Goal: Transaction & Acquisition: Purchase product/service

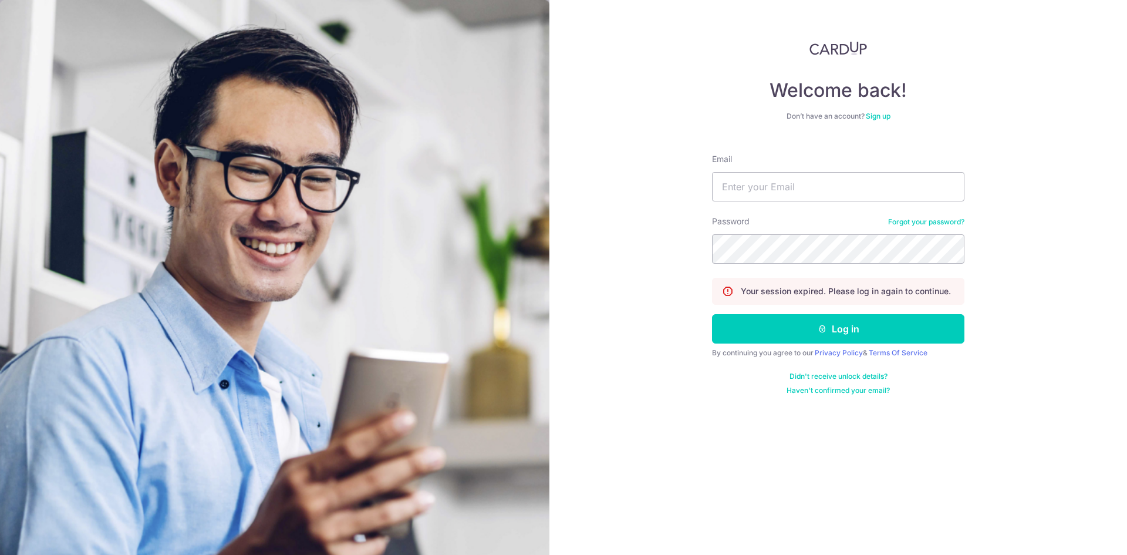
type input "[EMAIL_ADDRESS][DOMAIN_NAME]"
click at [712, 314] on button "Log in" at bounding box center [838, 328] width 252 height 29
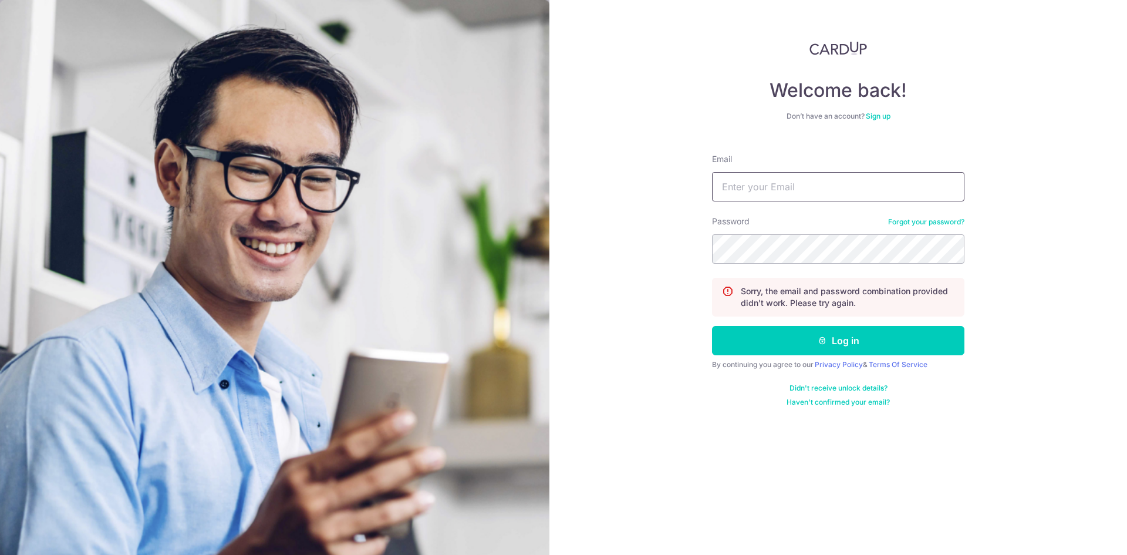
click at [796, 194] on input "Email" at bounding box center [838, 186] width 252 height 29
type input "[EMAIL_ADDRESS][DOMAIN_NAME]"
click at [712, 326] on button "Log in" at bounding box center [838, 340] width 252 height 29
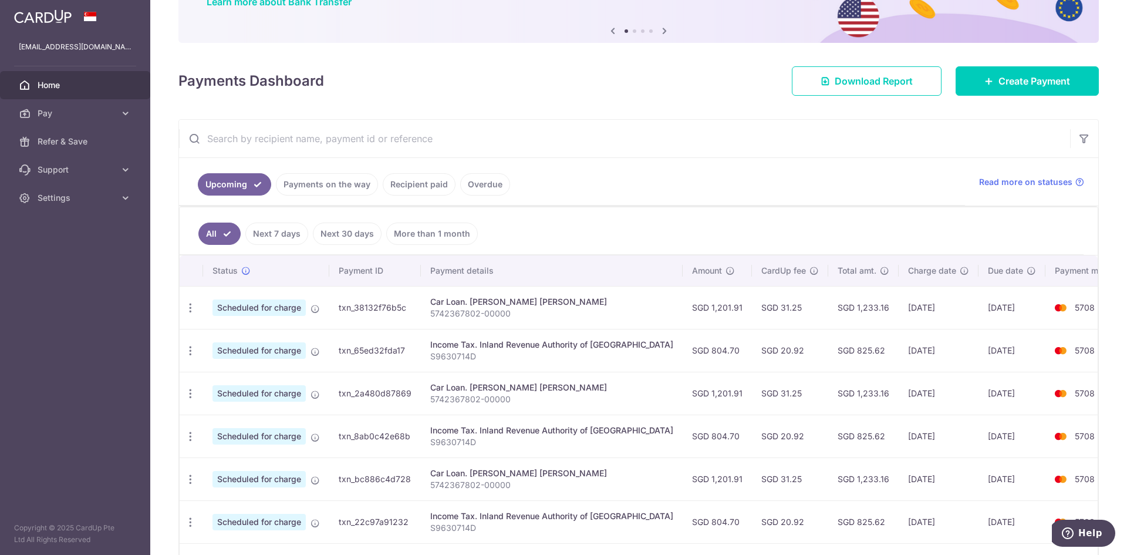
scroll to position [157, 0]
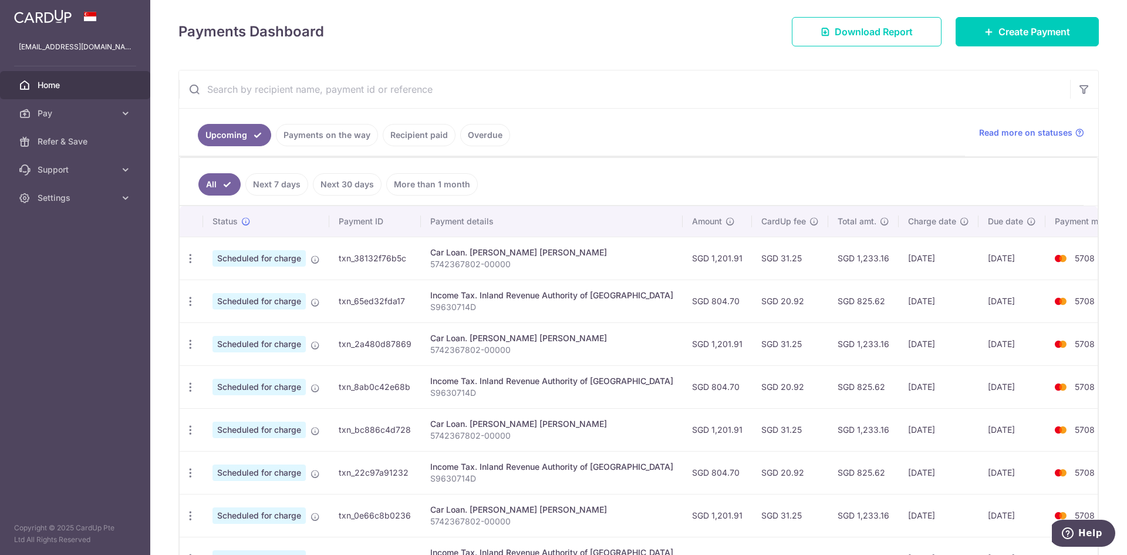
drag, startPoint x: 238, startPoint y: 292, endPoint x: 307, endPoint y: 310, distance: 71.0
click at [245, 295] on td "Scheduled for charge" at bounding box center [266, 300] width 126 height 43
click at [310, 298] on td "Scheduled for charge" at bounding box center [266, 300] width 126 height 43
click at [312, 307] on td "Scheduled for charge" at bounding box center [266, 300] width 126 height 43
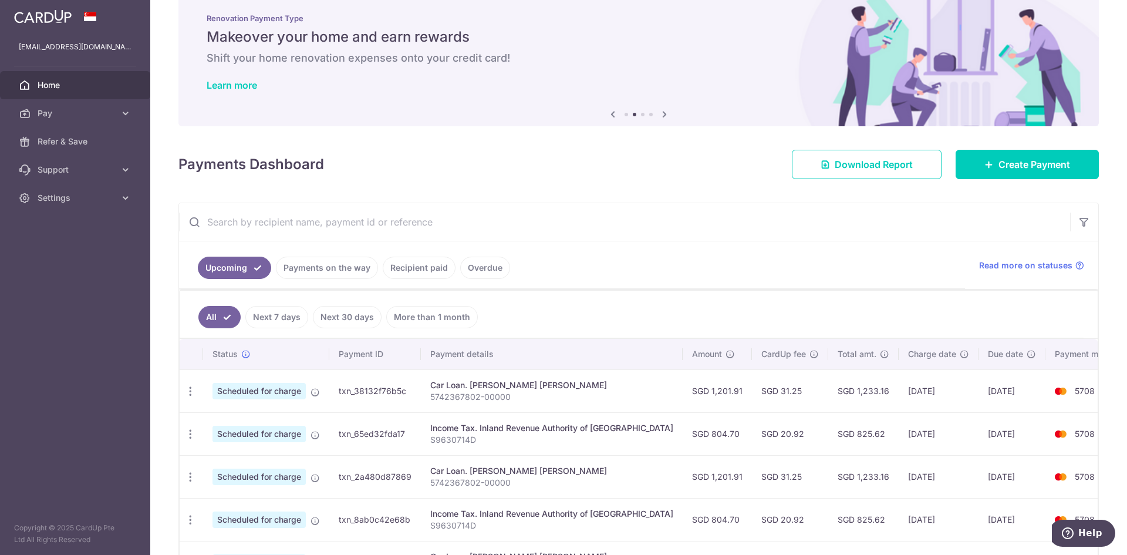
scroll to position [0, 0]
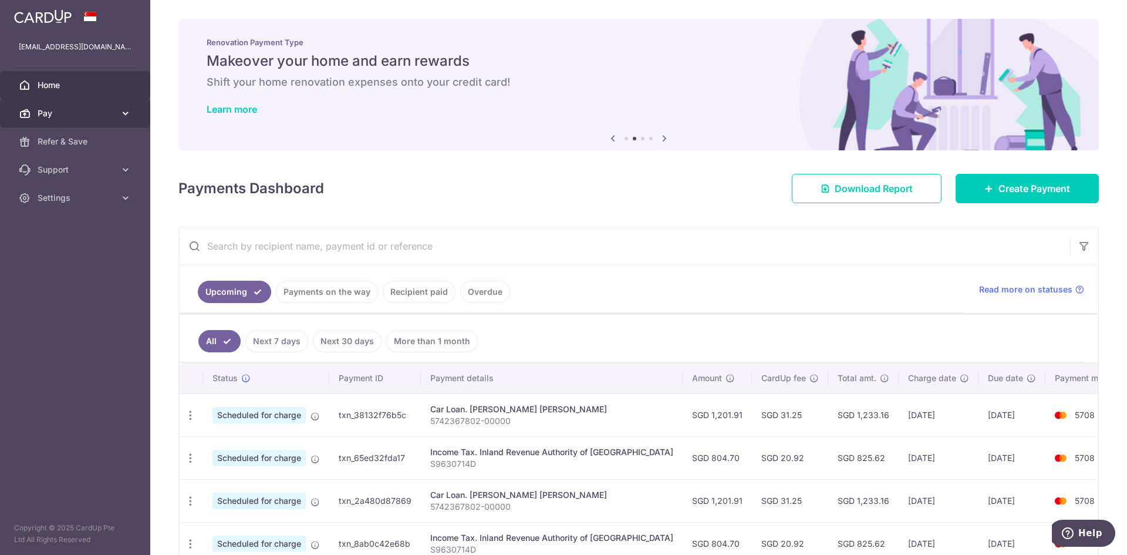
click at [115, 114] on link "Pay" at bounding box center [75, 113] width 150 height 28
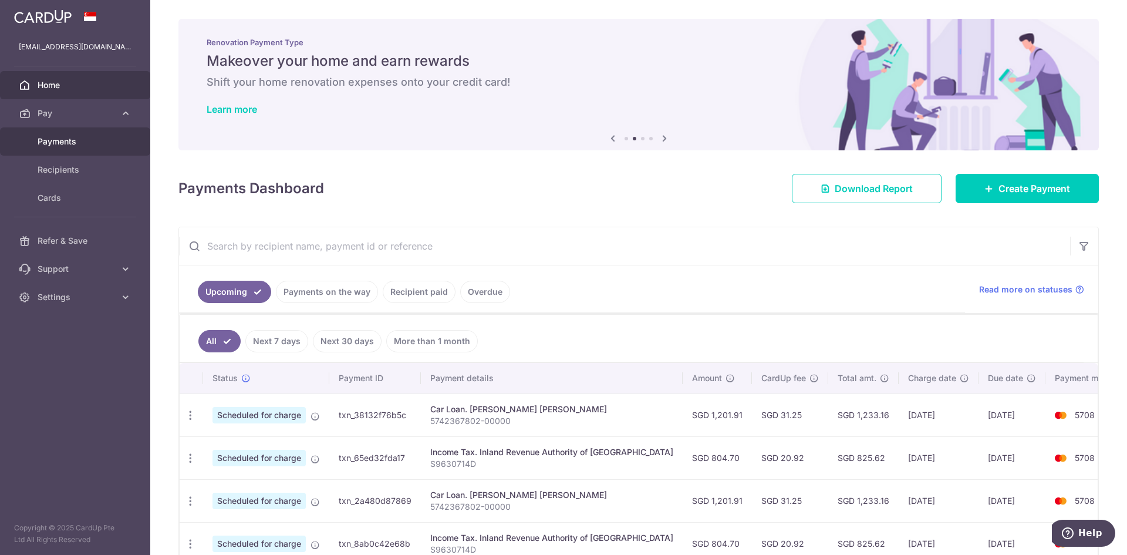
click at [77, 136] on span "Payments" at bounding box center [76, 142] width 77 height 12
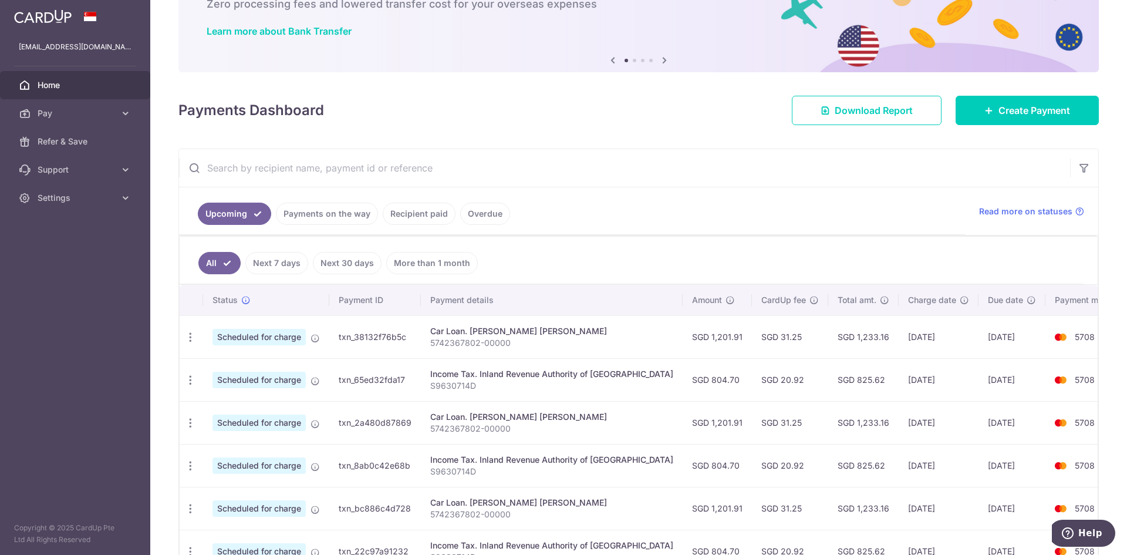
scroll to position [157, 0]
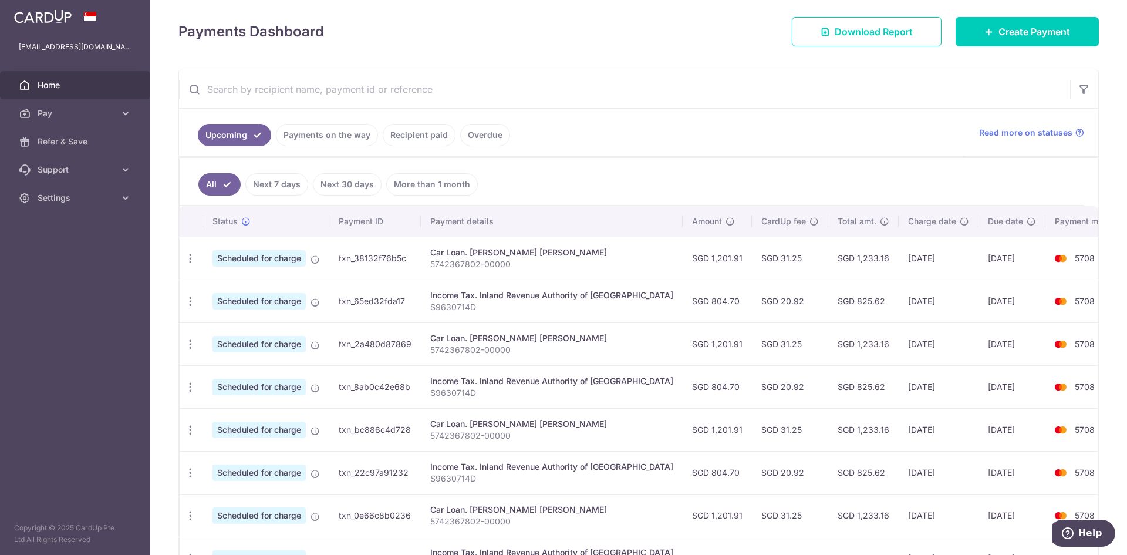
drag, startPoint x: 337, startPoint y: 300, endPoint x: 408, endPoint y: 309, distance: 71.0
click at [408, 309] on td "txn_65ed32fda17" at bounding box center [375, 300] width 92 height 43
click at [316, 144] on link "Payments on the way" at bounding box center [327, 135] width 102 height 22
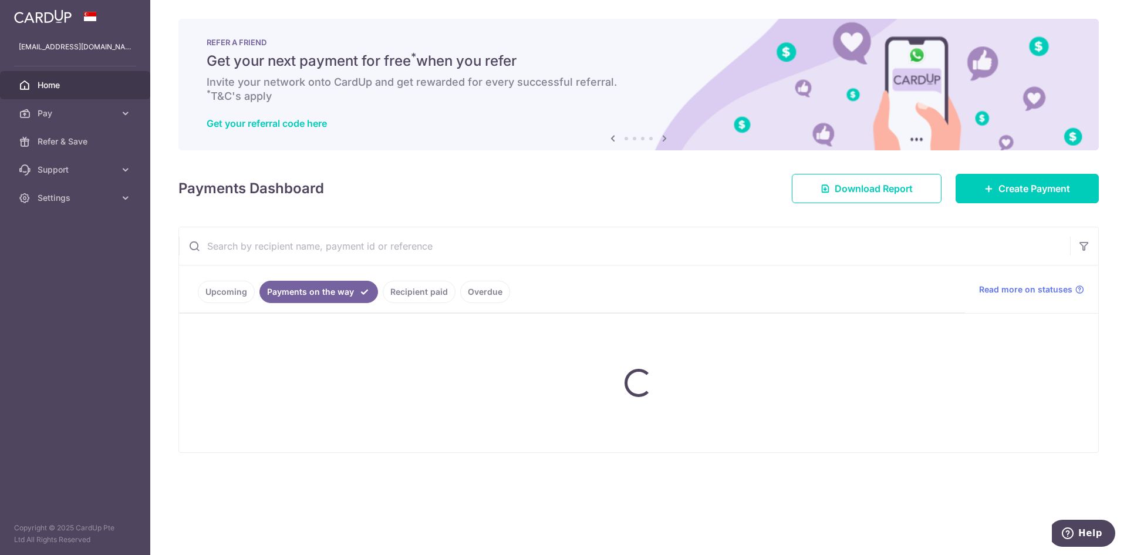
scroll to position [0, 0]
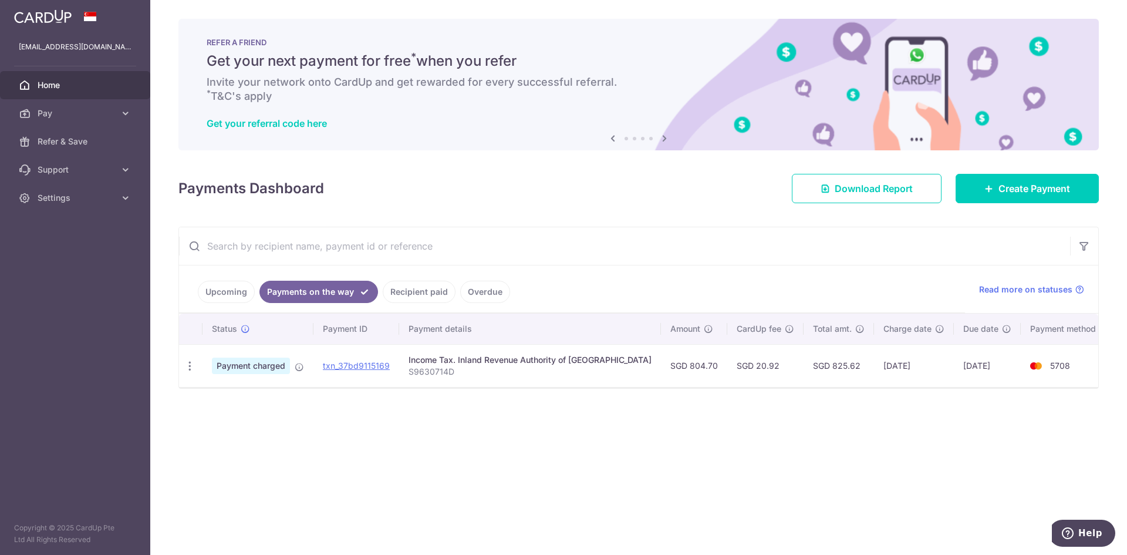
click at [424, 295] on link "Recipient paid" at bounding box center [419, 292] width 73 height 22
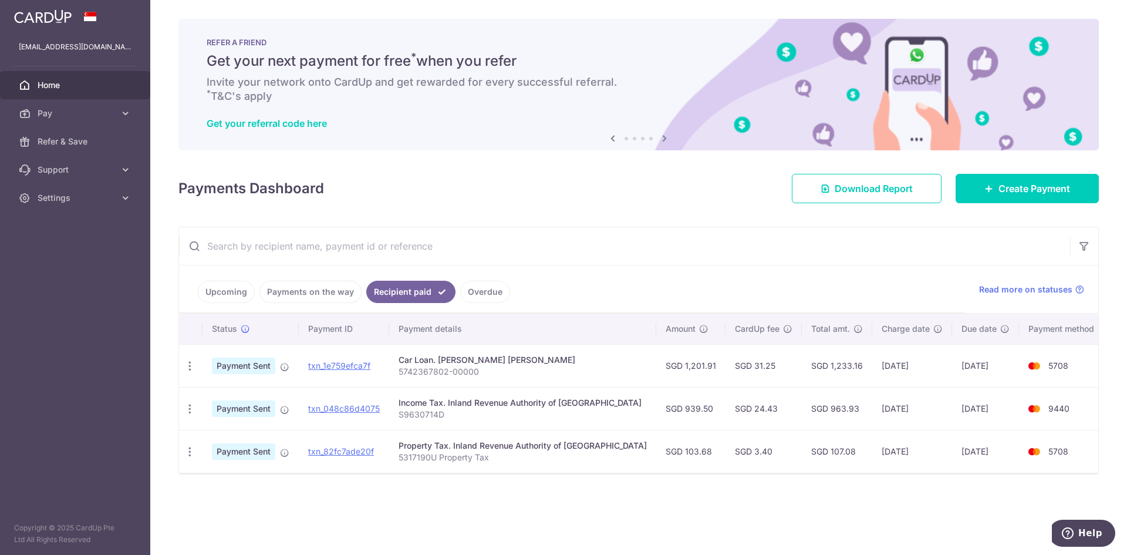
click at [322, 297] on link "Payments on the way" at bounding box center [310, 292] width 102 height 22
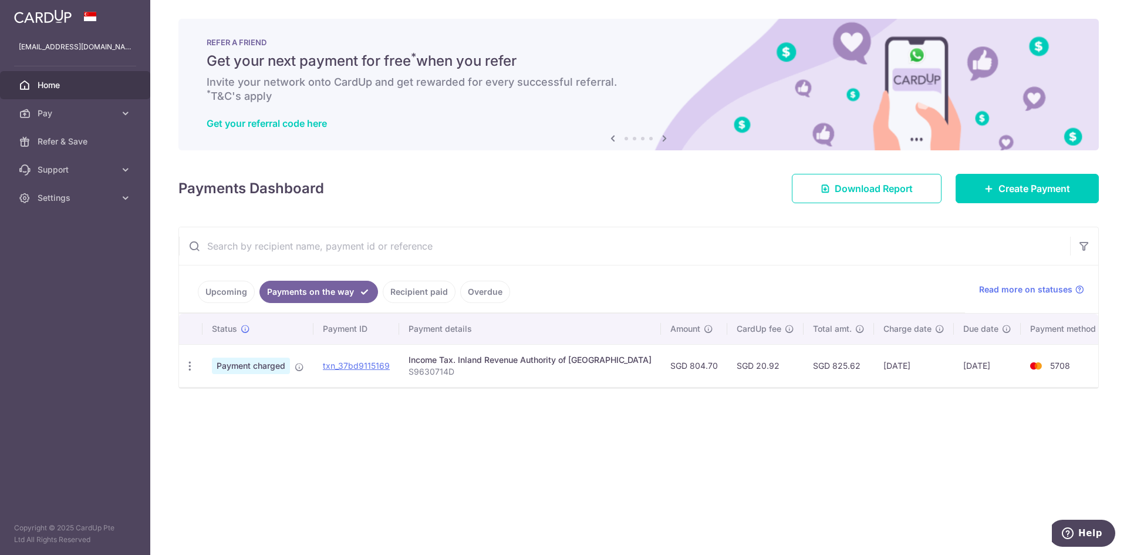
click at [417, 282] on link "Recipient paid" at bounding box center [419, 292] width 73 height 22
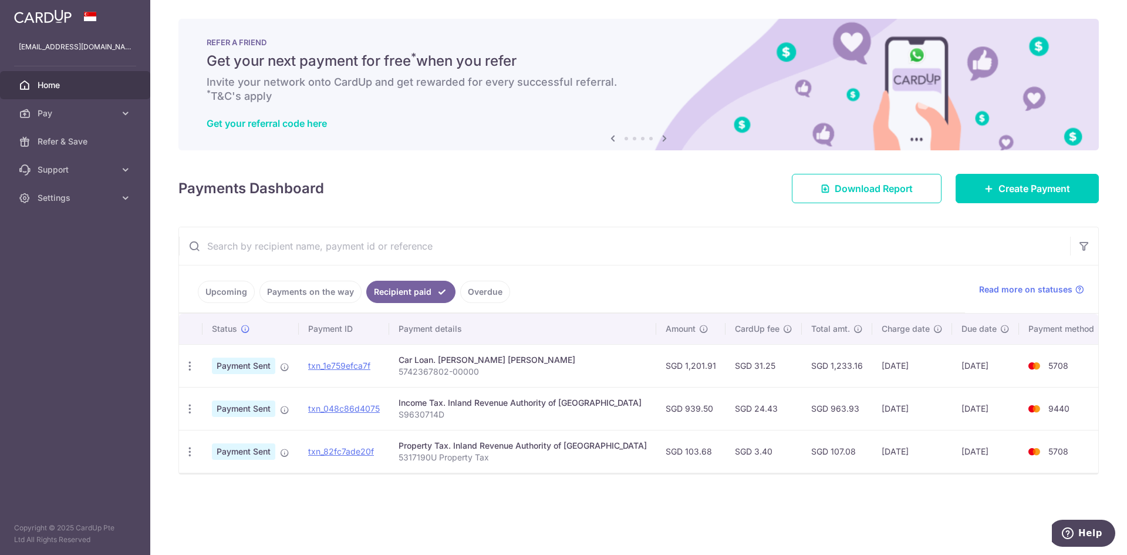
click at [325, 293] on link "Payments on the way" at bounding box center [310, 292] width 102 height 22
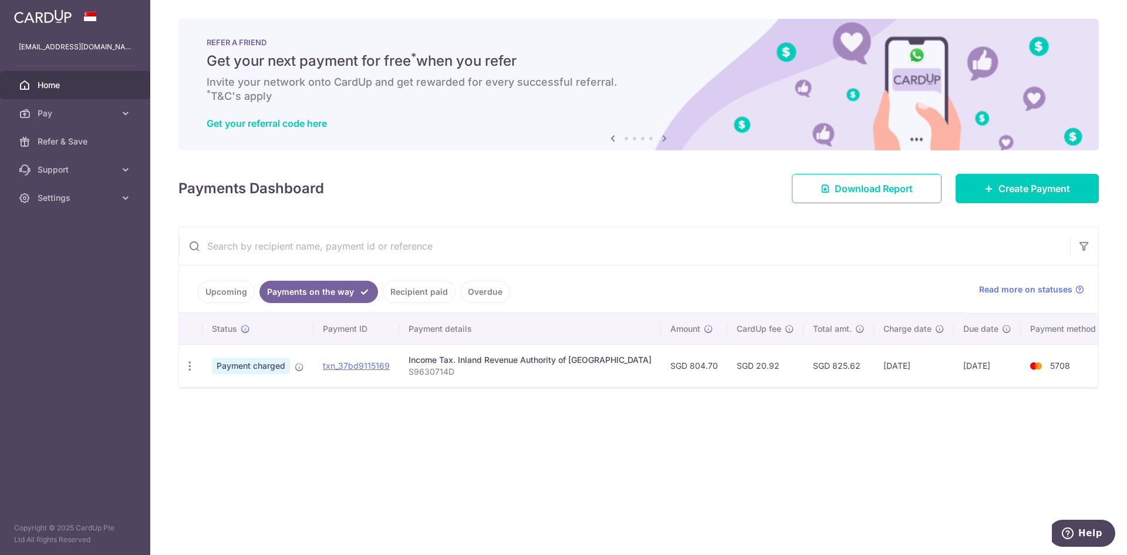
click at [408, 294] on link "Recipient paid" at bounding box center [419, 292] width 73 height 22
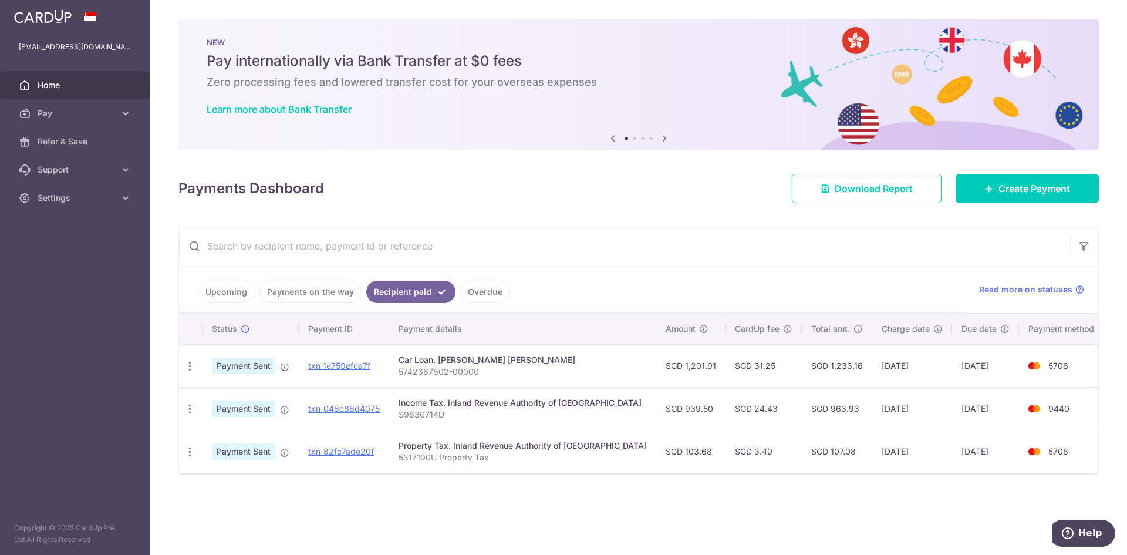
click at [335, 297] on link "Payments on the way" at bounding box center [310, 292] width 102 height 22
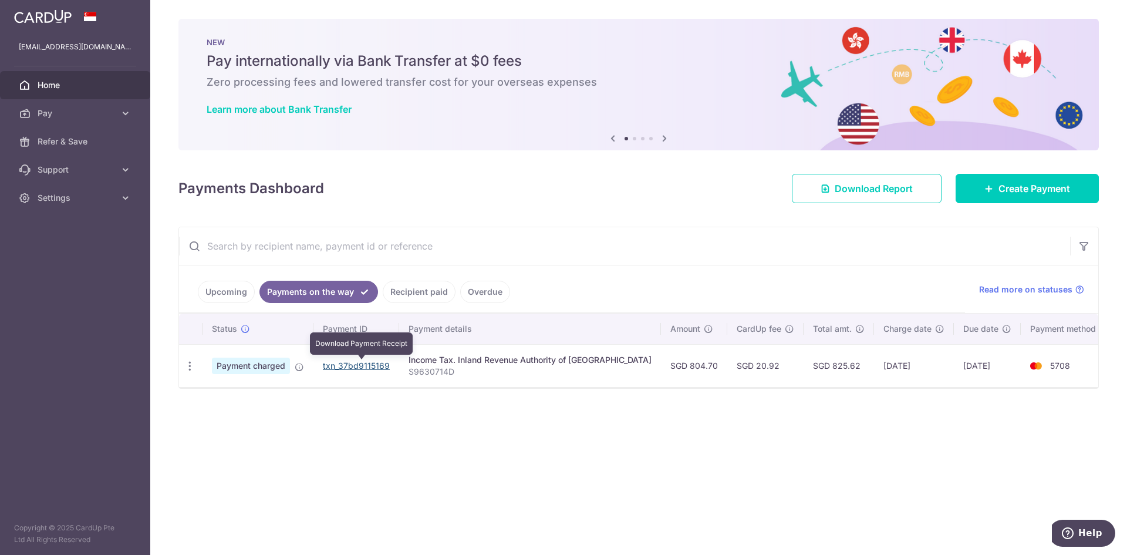
click at [377, 363] on link "txn_37bd9115169" at bounding box center [356, 365] width 67 height 10
click at [433, 288] on link "Recipient paid" at bounding box center [419, 292] width 73 height 22
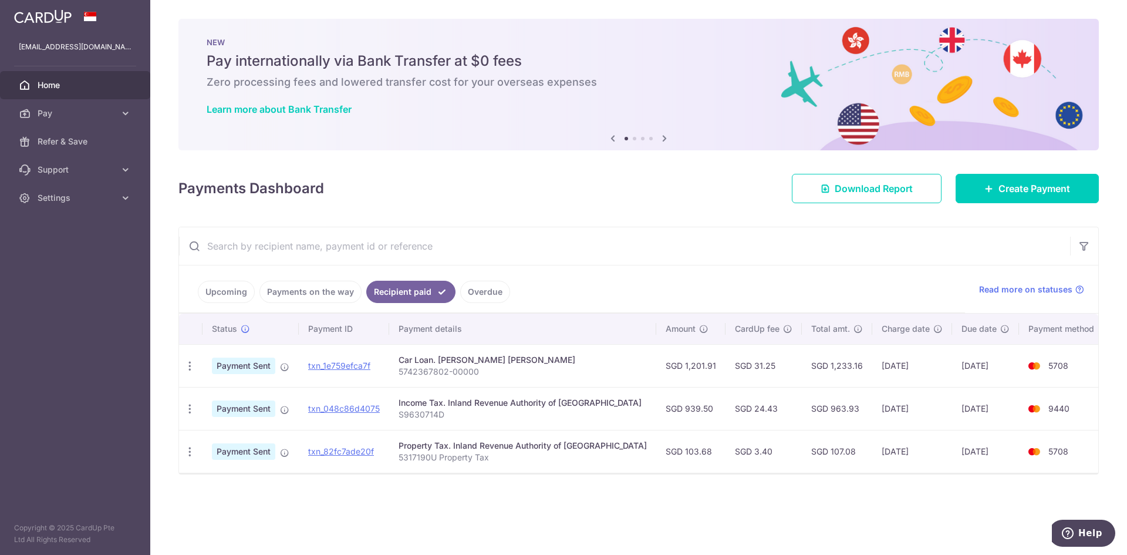
click at [350, 290] on link "Payments on the way" at bounding box center [310, 292] width 102 height 22
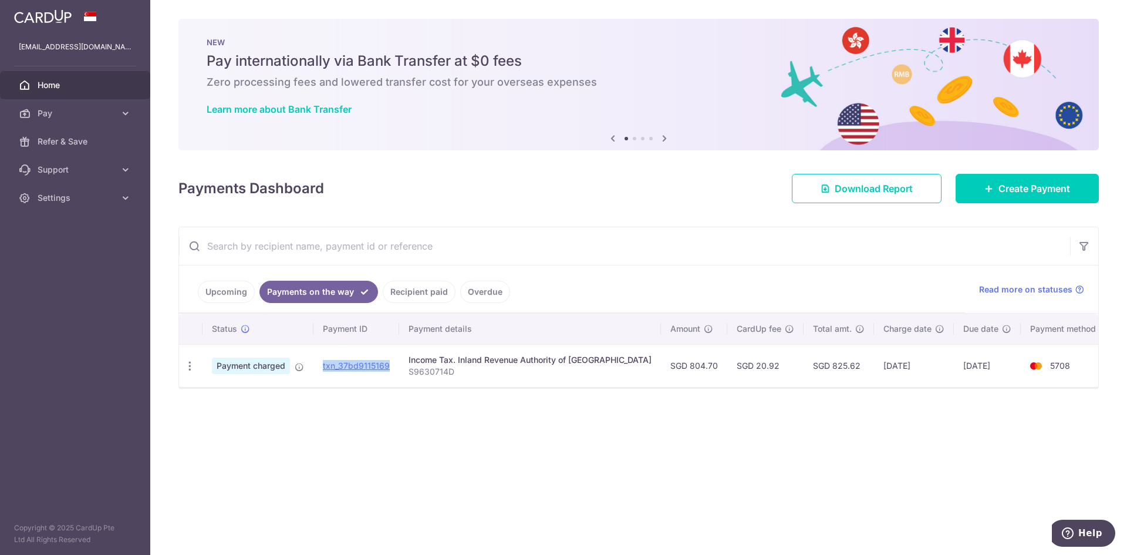
drag, startPoint x: 405, startPoint y: 364, endPoint x: 325, endPoint y: 367, distance: 80.5
click at [325, 367] on td "txn_37bd9115169" at bounding box center [356, 365] width 86 height 43
copy link "txn_37bd9115169"
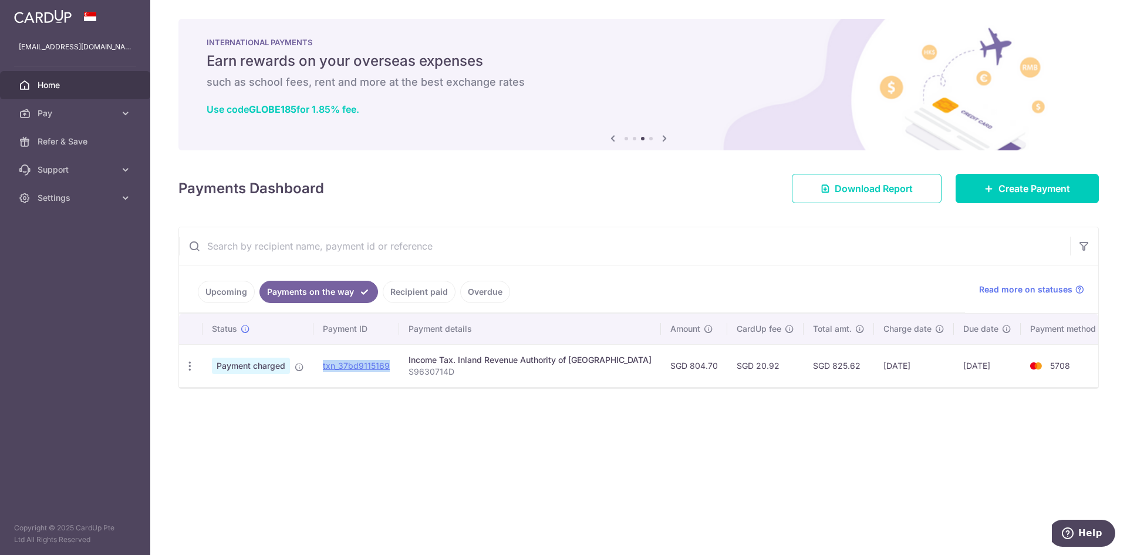
copy link "txn_37bd9115169"
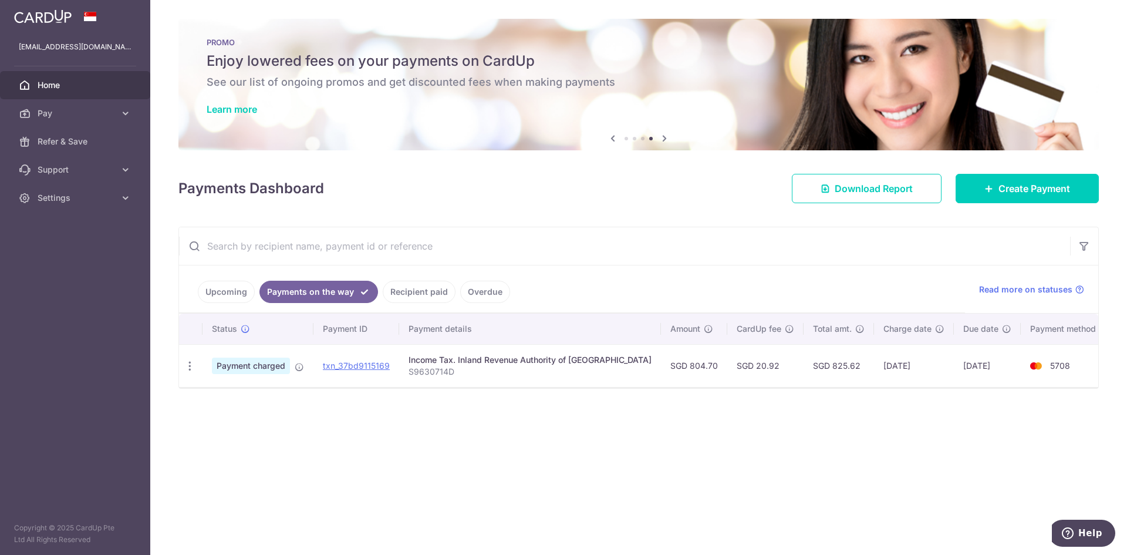
click at [406, 292] on link "Recipient paid" at bounding box center [419, 292] width 73 height 22
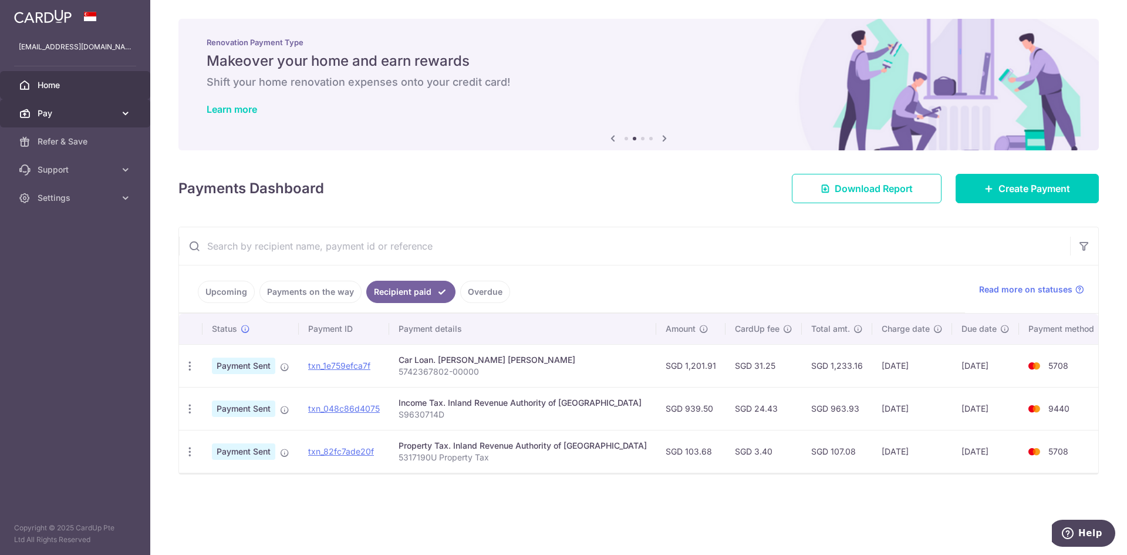
click at [55, 111] on span "Pay" at bounding box center [76, 113] width 77 height 12
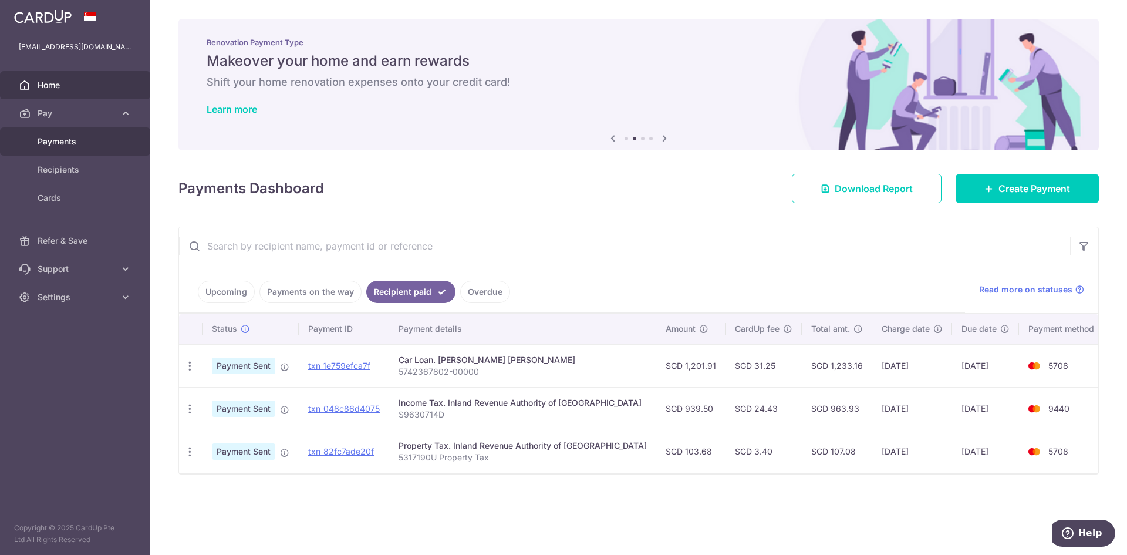
click at [70, 148] on link "Payments" at bounding box center [75, 141] width 150 height 28
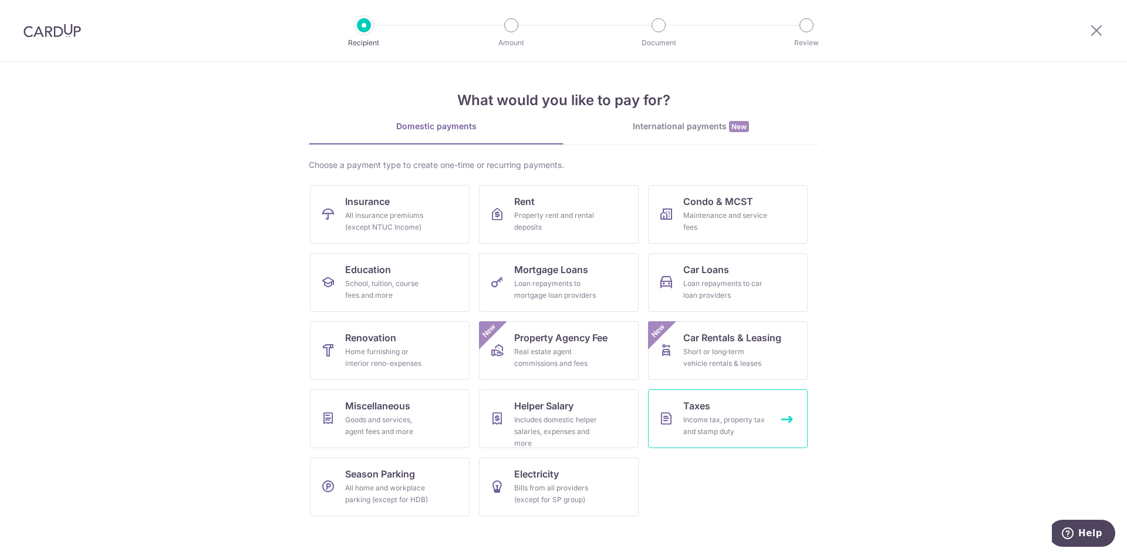
click at [720, 424] on div "Income tax, property tax and stamp duty" at bounding box center [725, 425] width 85 height 23
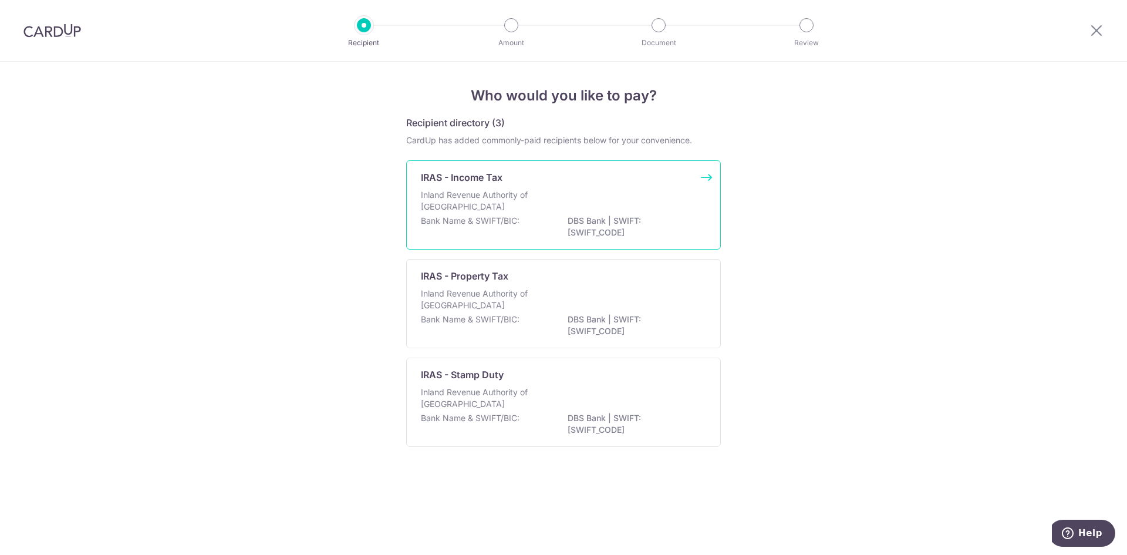
click at [520, 205] on p "Inland Revenue Authority of [GEOGRAPHIC_DATA]" at bounding box center [483, 200] width 124 height 23
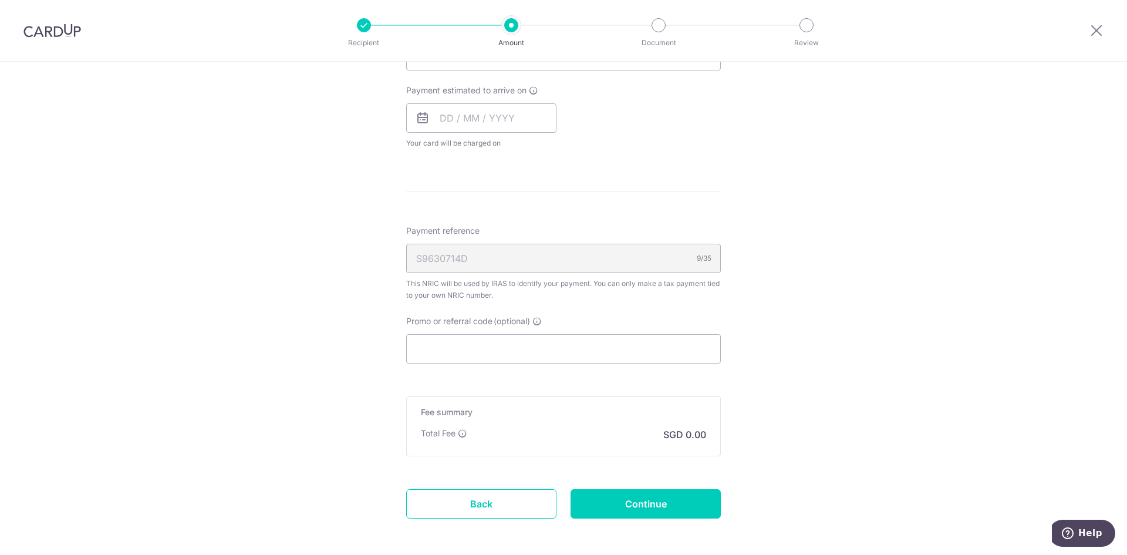
scroll to position [548, 0]
click at [57, 39] on div at bounding box center [52, 30] width 104 height 61
click at [44, 19] on div at bounding box center [52, 30] width 104 height 61
click at [44, 24] on img at bounding box center [52, 30] width 58 height 14
